Goal: Register for event/course

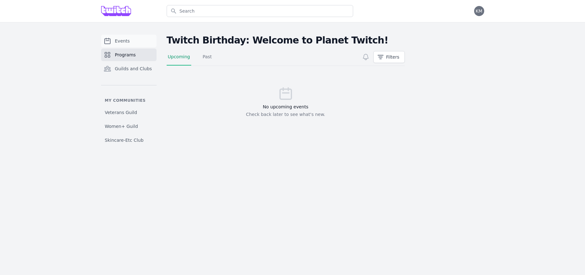
click at [122, 41] on span "Events" at bounding box center [122, 41] width 15 height 6
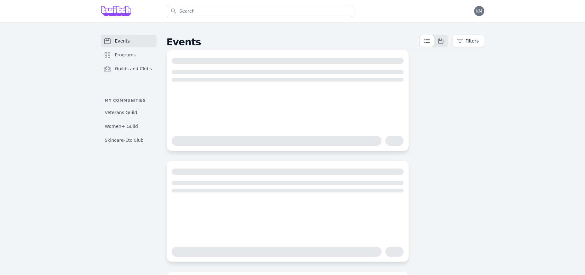
click at [125, 13] on img at bounding box center [116, 11] width 30 height 10
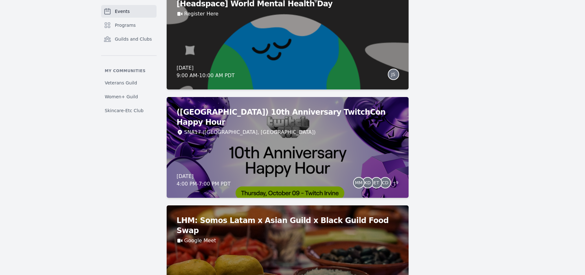
scroll to position [2712, 0]
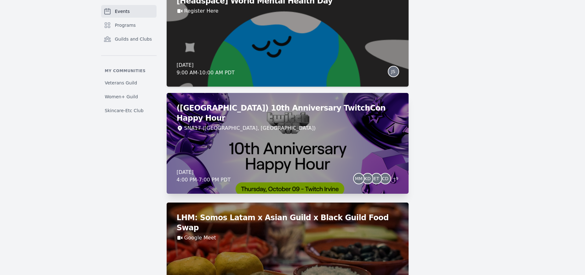
click at [285, 154] on div "([GEOGRAPHIC_DATA]) 10th Anniversary TwitchCon Happy Hour SNA17 ([GEOGRAPHIC_DA…" at bounding box center [288, 143] width 242 height 101
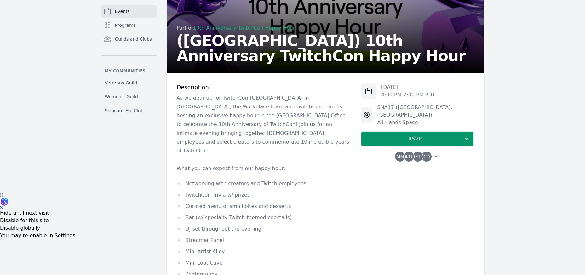
scroll to position [81, 0]
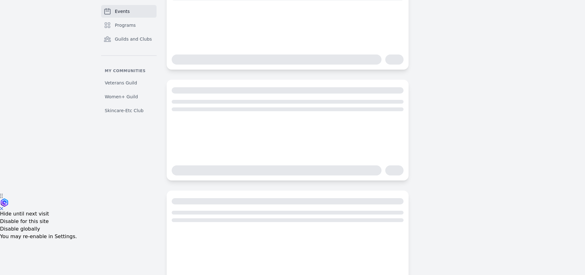
scroll to position [110, 0]
